Goal: Task Accomplishment & Management: Use online tool/utility

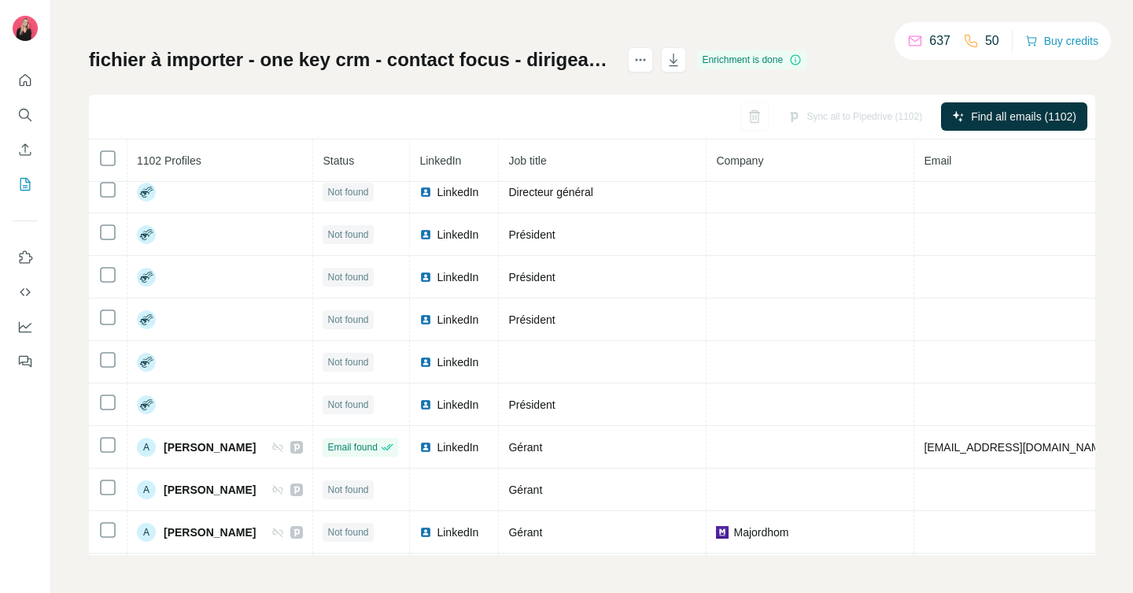
scroll to position [1169, 0]
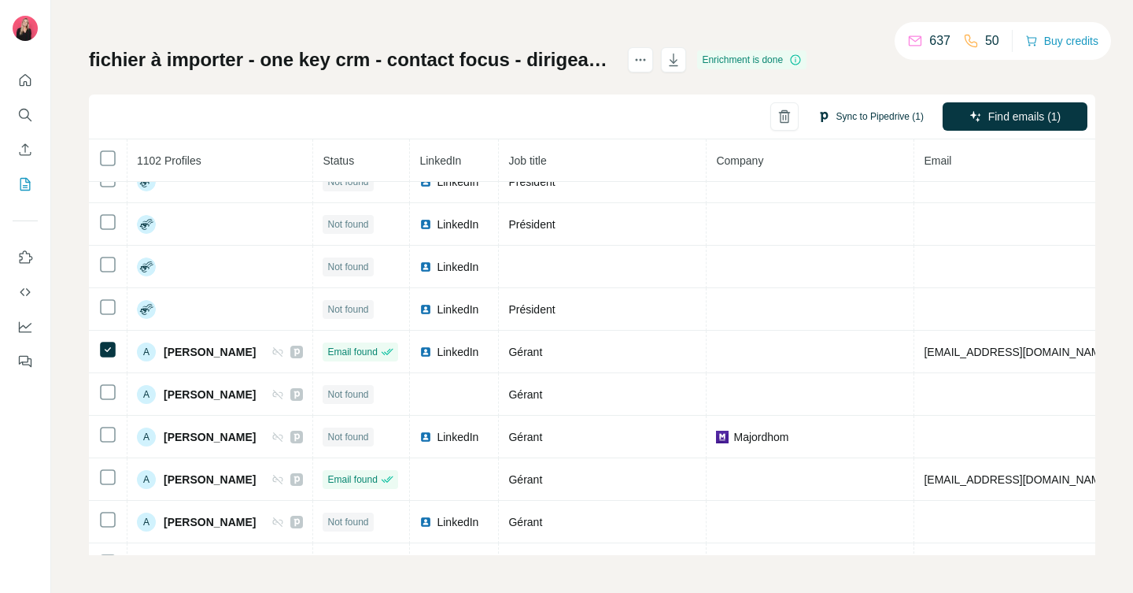
click at [891, 112] on button "Sync to Pipedrive (1)" at bounding box center [871, 117] width 128 height 24
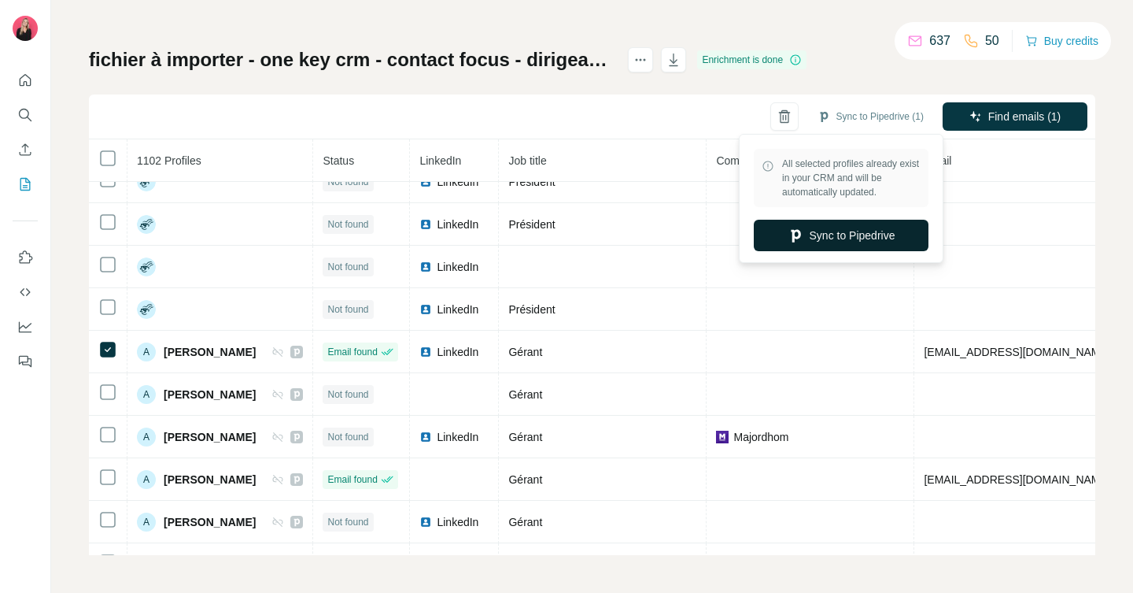
click at [866, 234] on button "Sync to Pipedrive" at bounding box center [841, 235] width 175 height 31
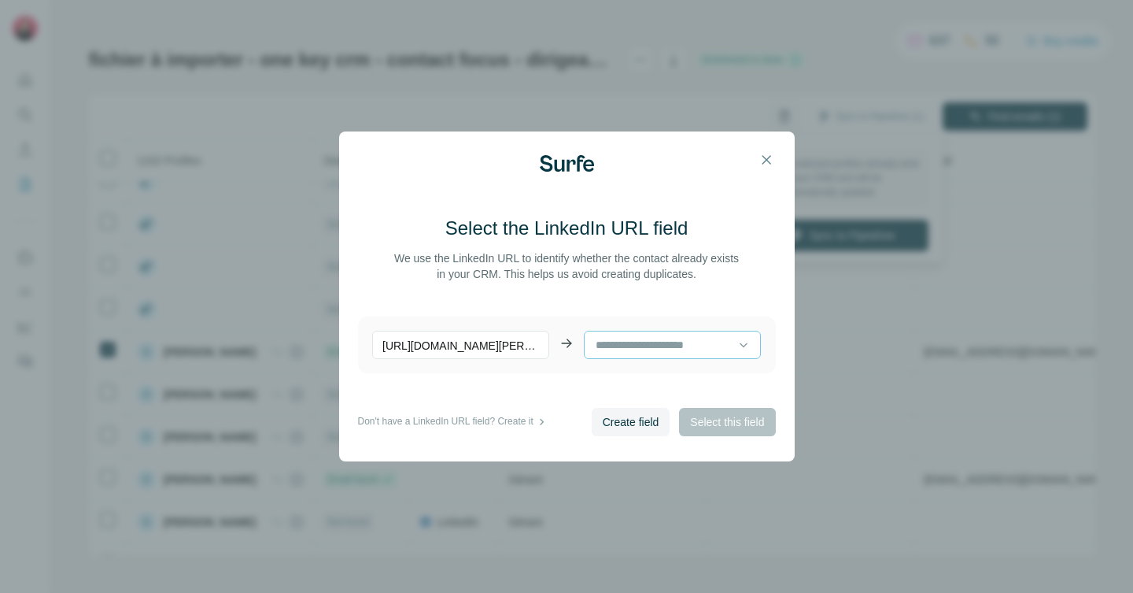
click at [641, 347] on input at bounding box center [666, 344] width 144 height 17
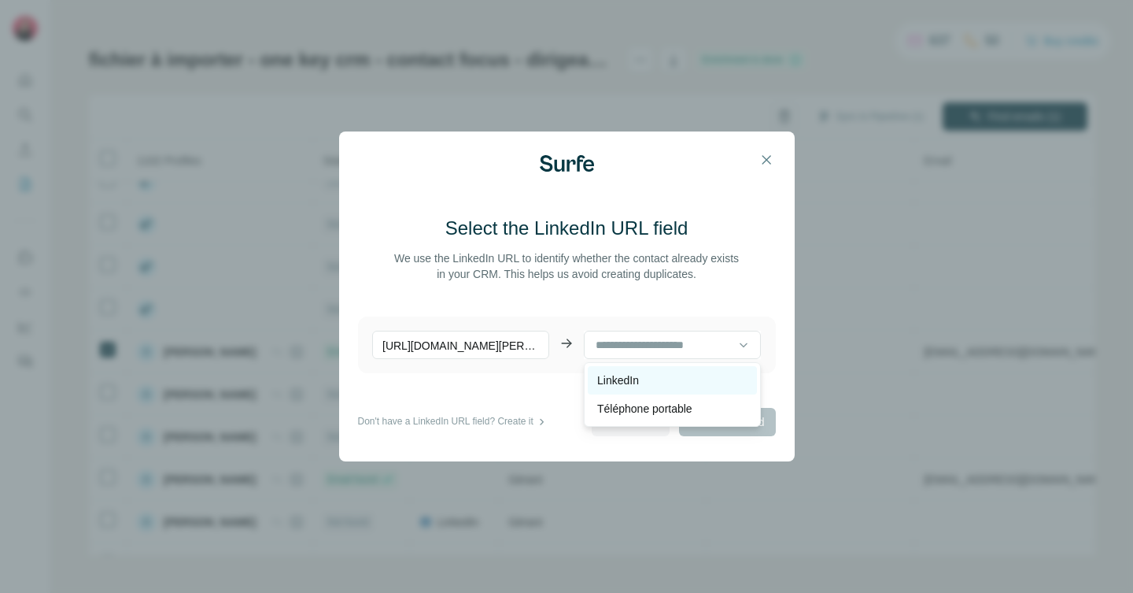
click at [638, 382] on p "LinkedIn" at bounding box center [618, 380] width 42 height 16
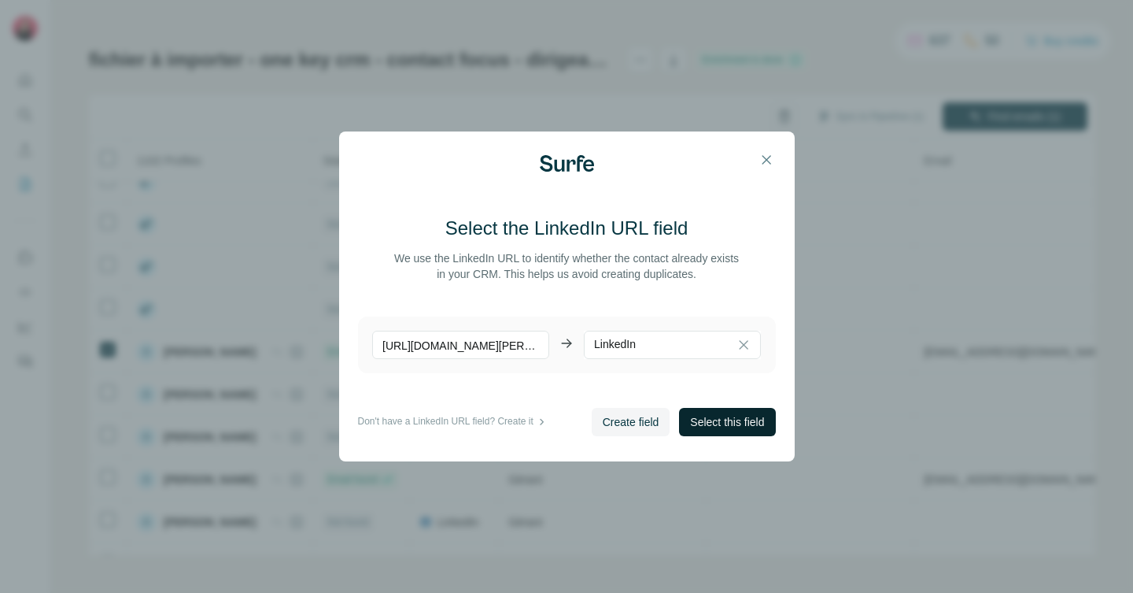
click at [716, 423] on span "Select this field" at bounding box center [727, 422] width 74 height 16
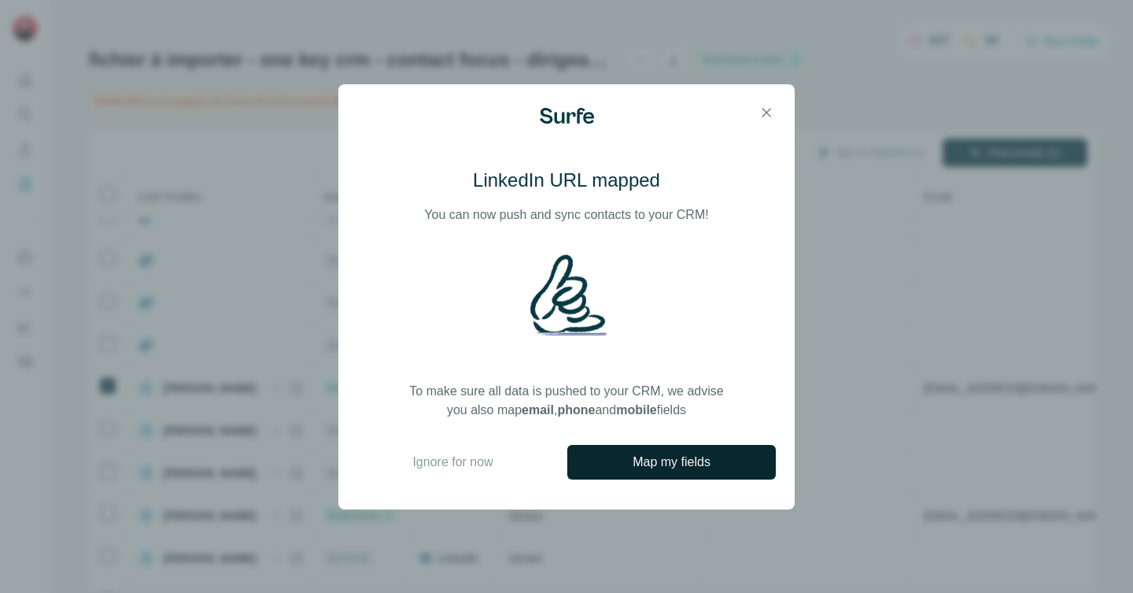
click at [669, 460] on span "Map my fields" at bounding box center [672, 461] width 78 height 19
click at [459, 458] on span "Ignore for now" at bounding box center [452, 461] width 80 height 19
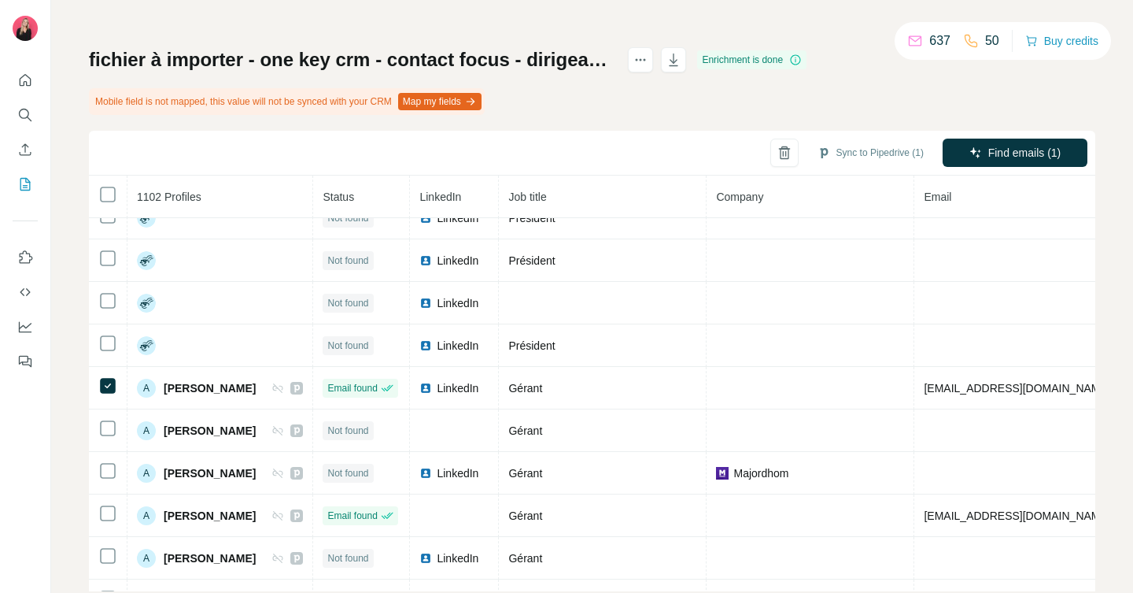
click at [475, 102] on button "Map my fields" at bounding box center [439, 101] width 83 height 17
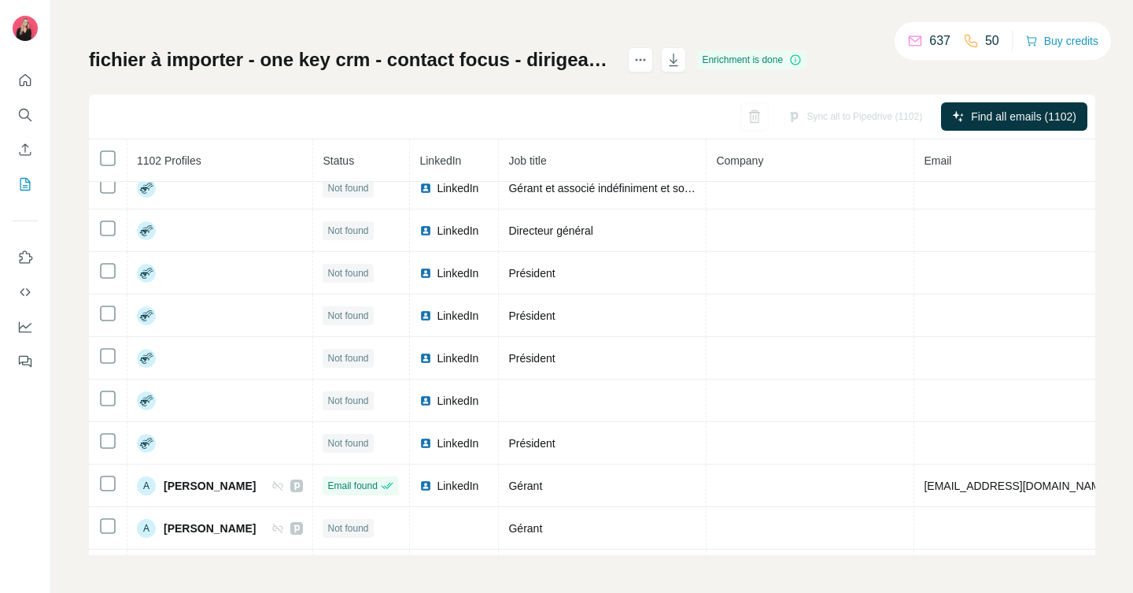
scroll to position [1327, 0]
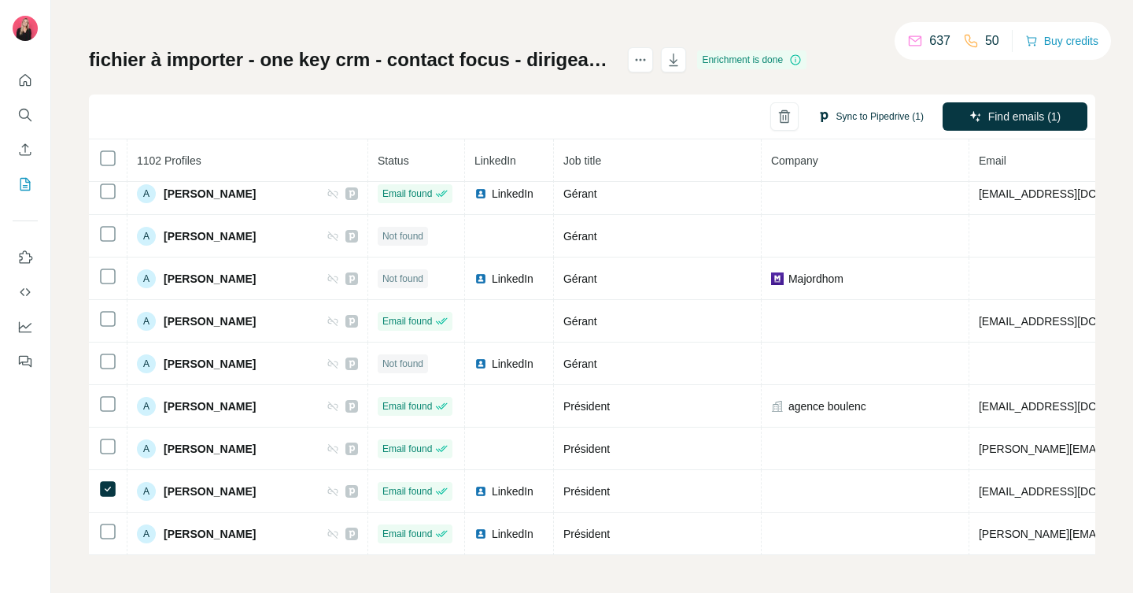
click at [850, 119] on button "Sync to Pipedrive (1)" at bounding box center [871, 117] width 128 height 24
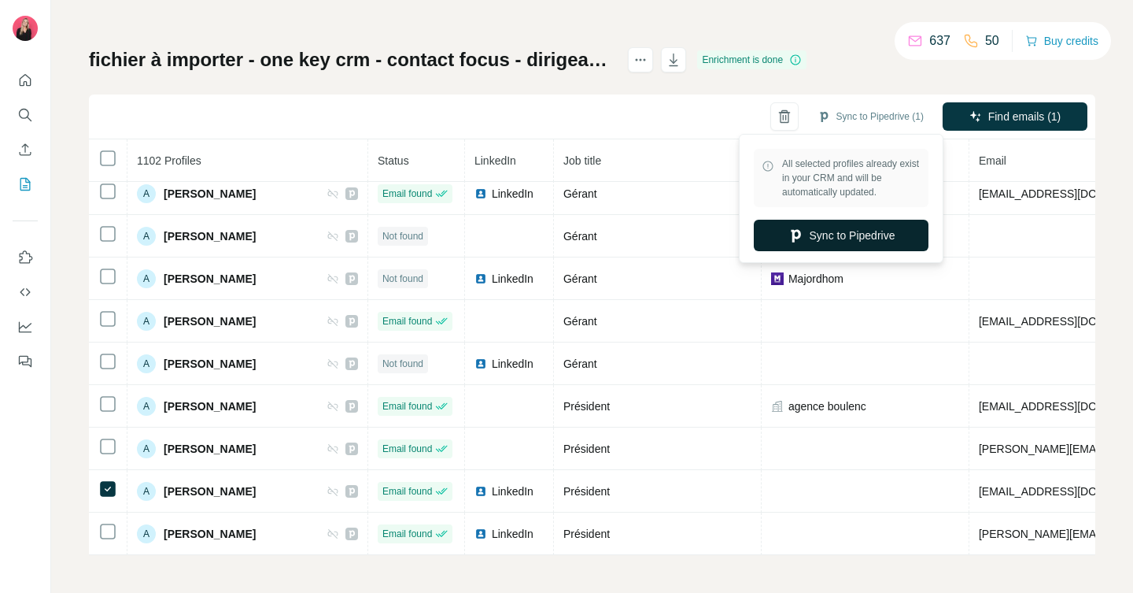
click at [843, 231] on button "Sync to Pipedrive" at bounding box center [841, 235] width 175 height 31
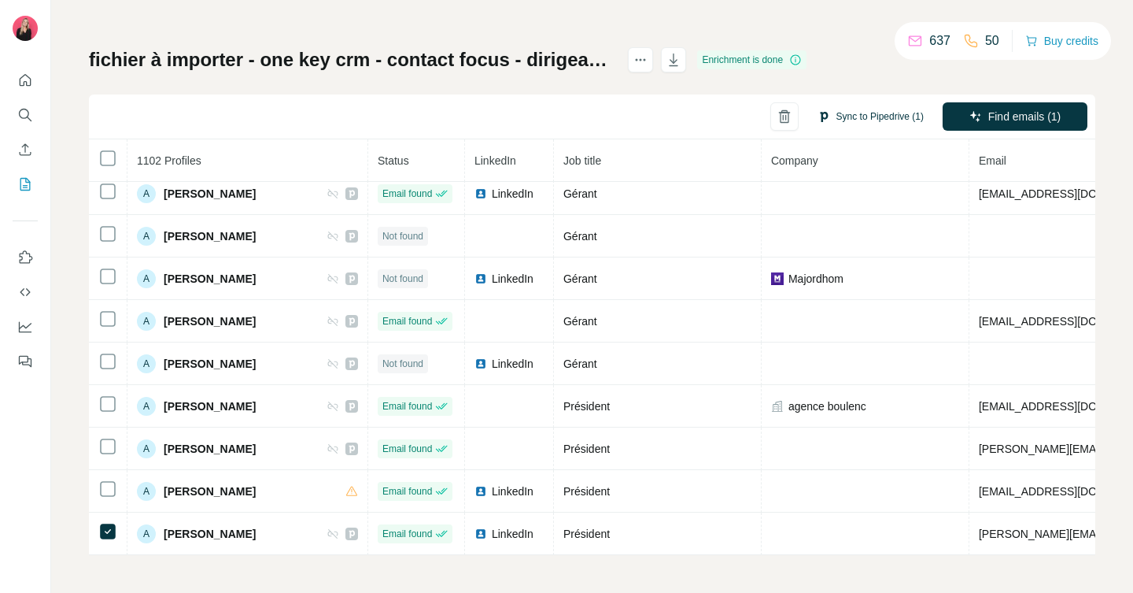
click at [882, 116] on button "Sync to Pipedrive (1)" at bounding box center [871, 117] width 128 height 24
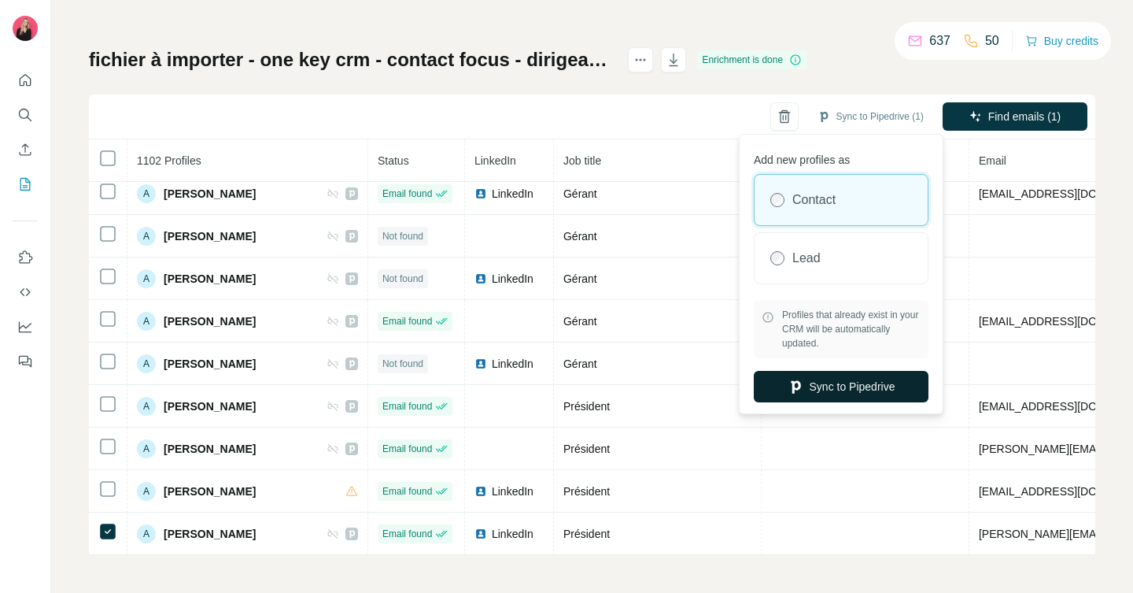
click at [842, 387] on button "Sync to Pipedrive" at bounding box center [841, 386] width 175 height 31
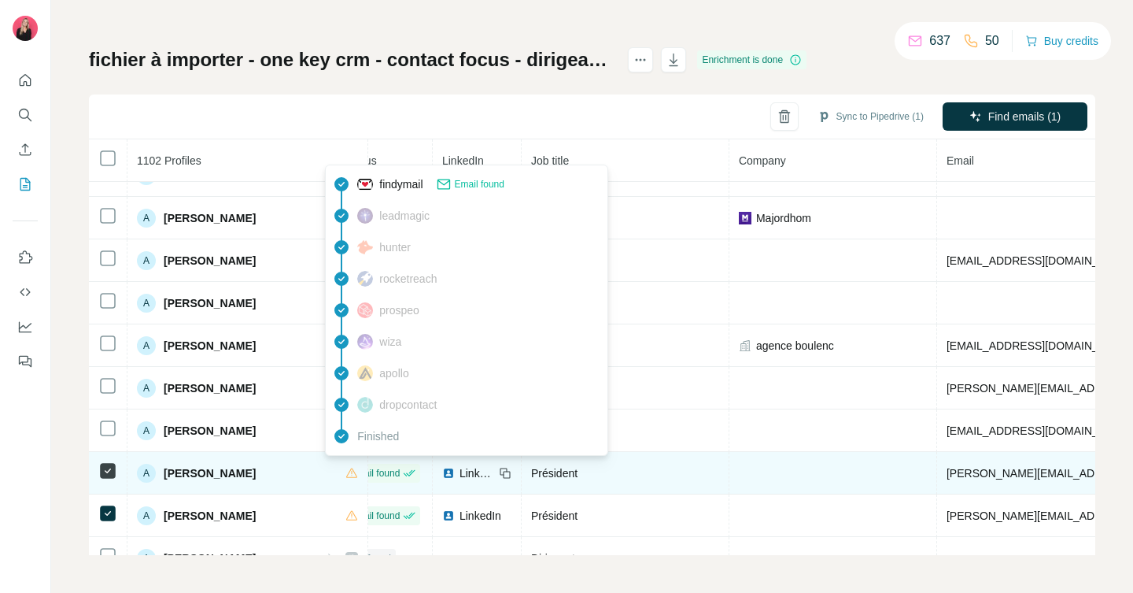
scroll to position [1387, 0]
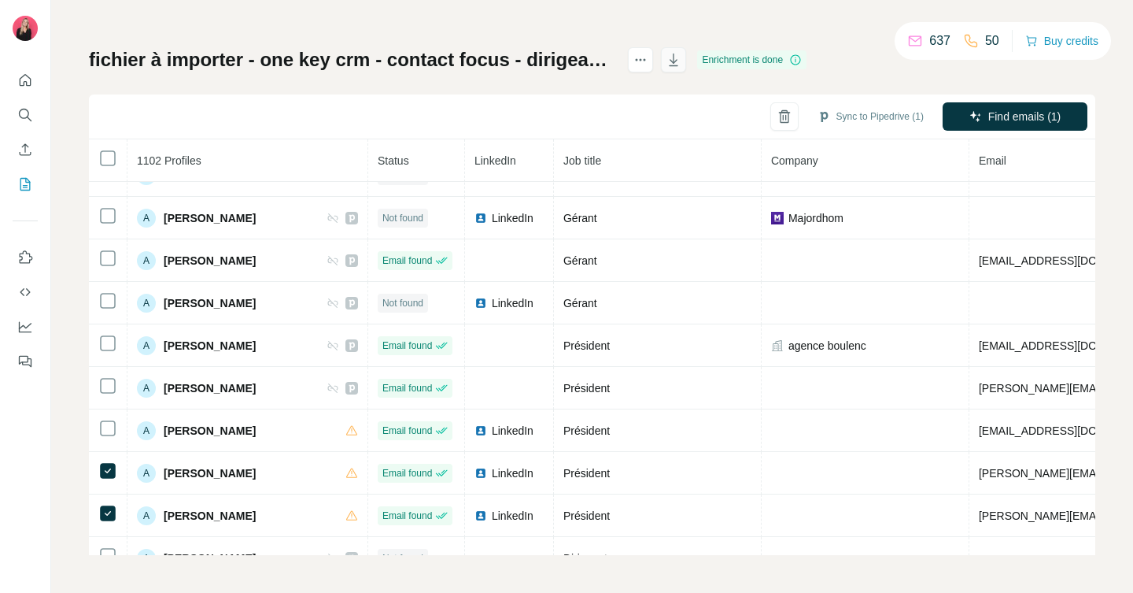
click at [681, 58] on icon "button" at bounding box center [674, 60] width 16 height 16
click at [667, 18] on div "My lists / fichier à importer - one key crm - contact focus - dirigeant (1) 63…" at bounding box center [592, 262] width 1006 height 585
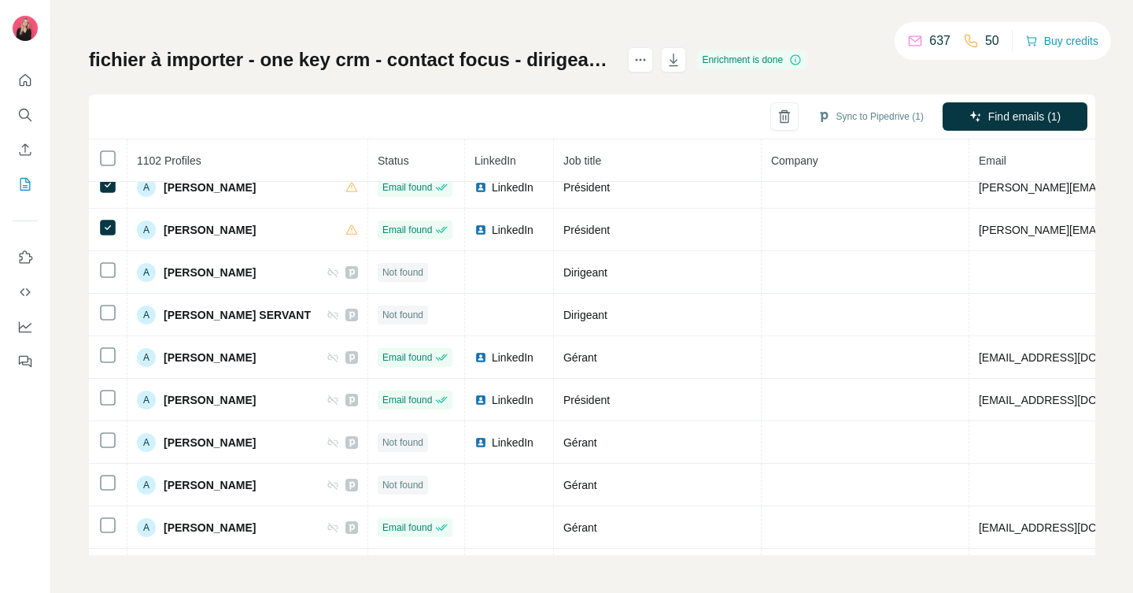
scroll to position [1752, 0]
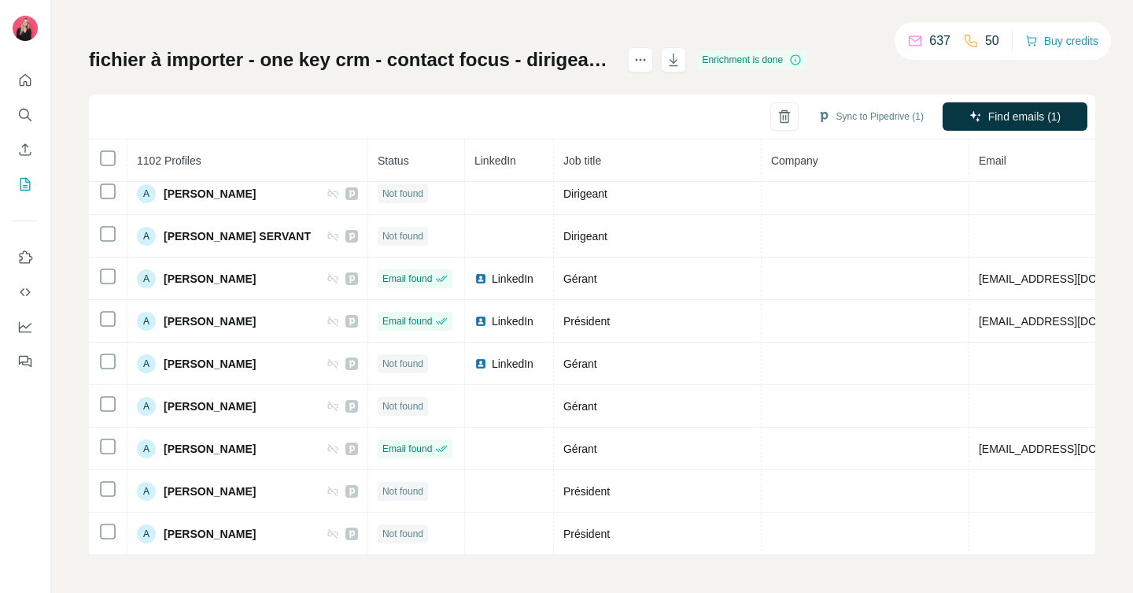
click at [557, 137] on div "Sync to Pipedrive (1) Find emails (1)" at bounding box center [592, 116] width 1006 height 45
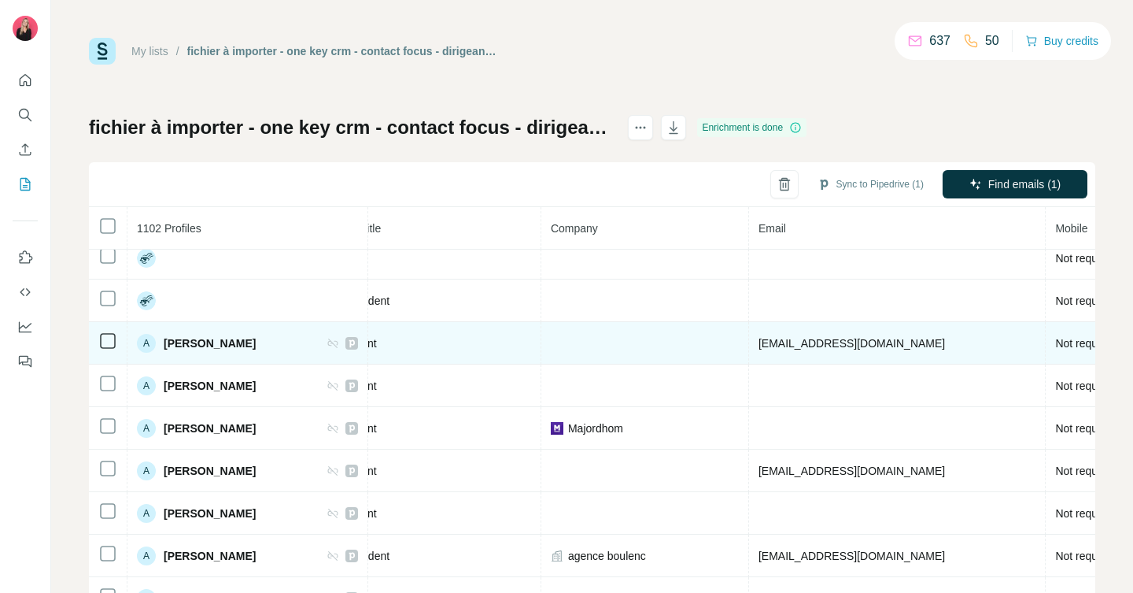
scroll to position [1245, 301]
